Goal: Transaction & Acquisition: Download file/media

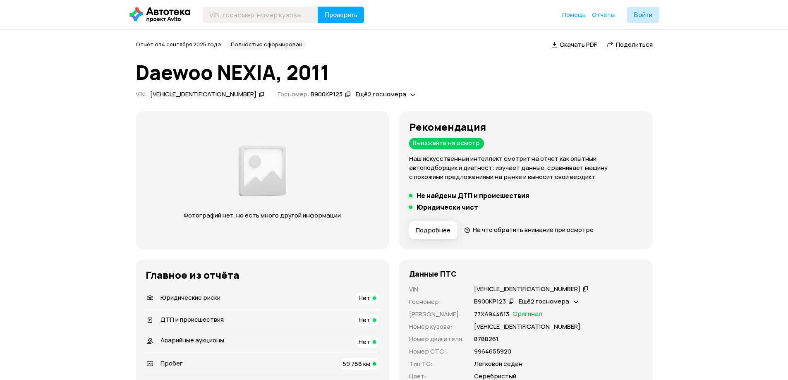
click at [581, 48] on span "Скачать PDF" at bounding box center [577, 44] width 37 height 9
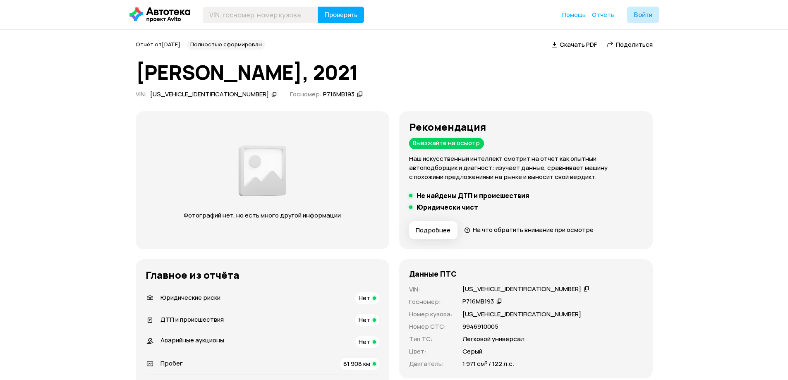
click at [573, 45] on span "Скачать PDF" at bounding box center [577, 44] width 37 height 9
